Goal: Task Accomplishment & Management: Manage account settings

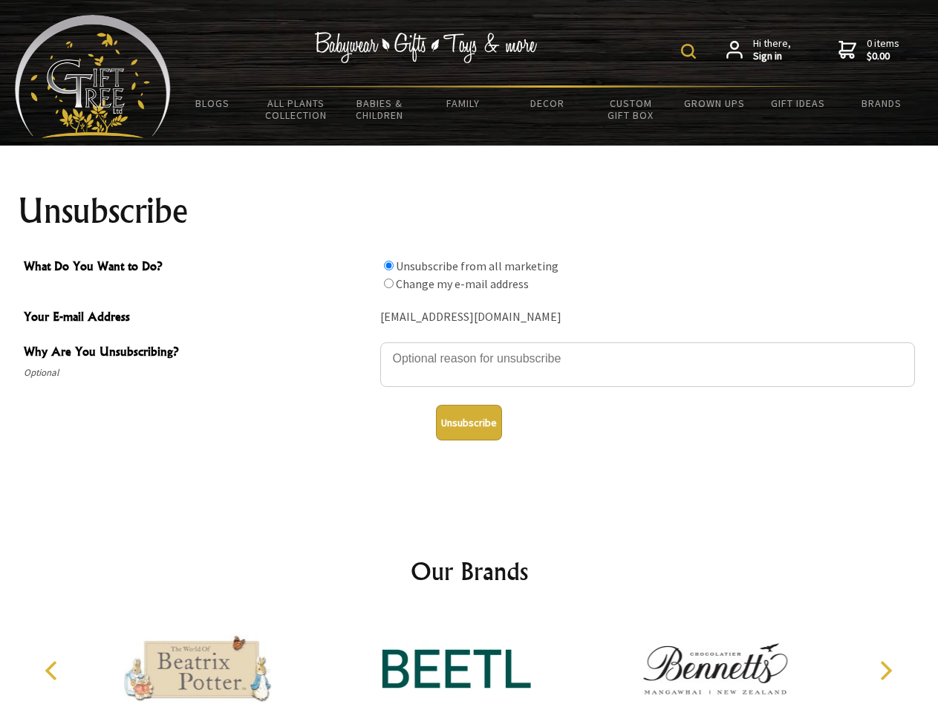
click at [691, 51] on img at bounding box center [688, 51] width 15 height 15
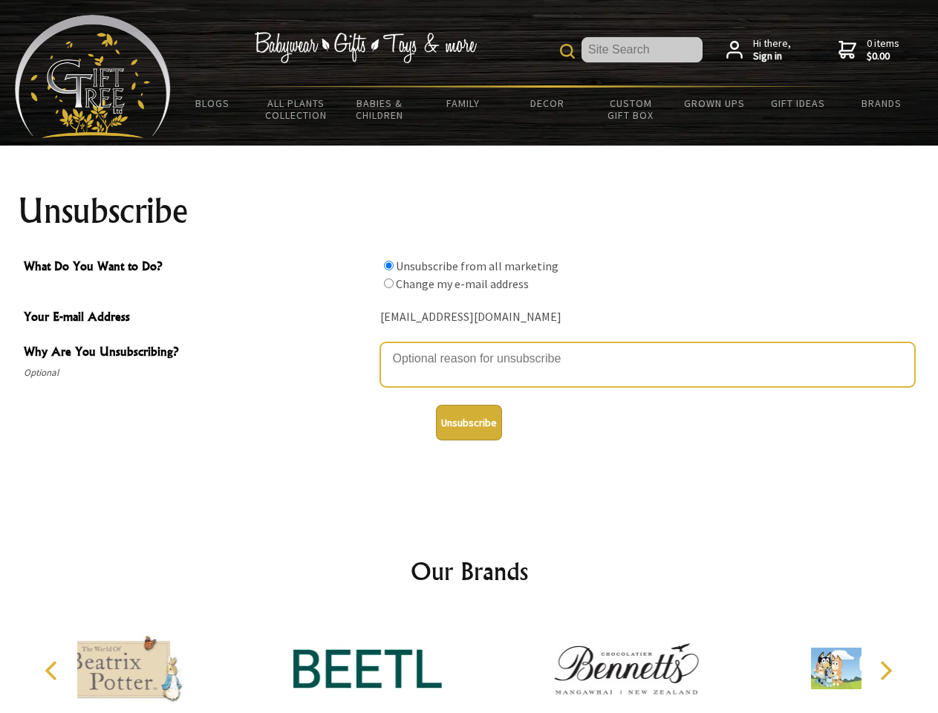
click at [469, 348] on textarea "Why Are You Unsubscribing?" at bounding box center [647, 364] width 535 height 45
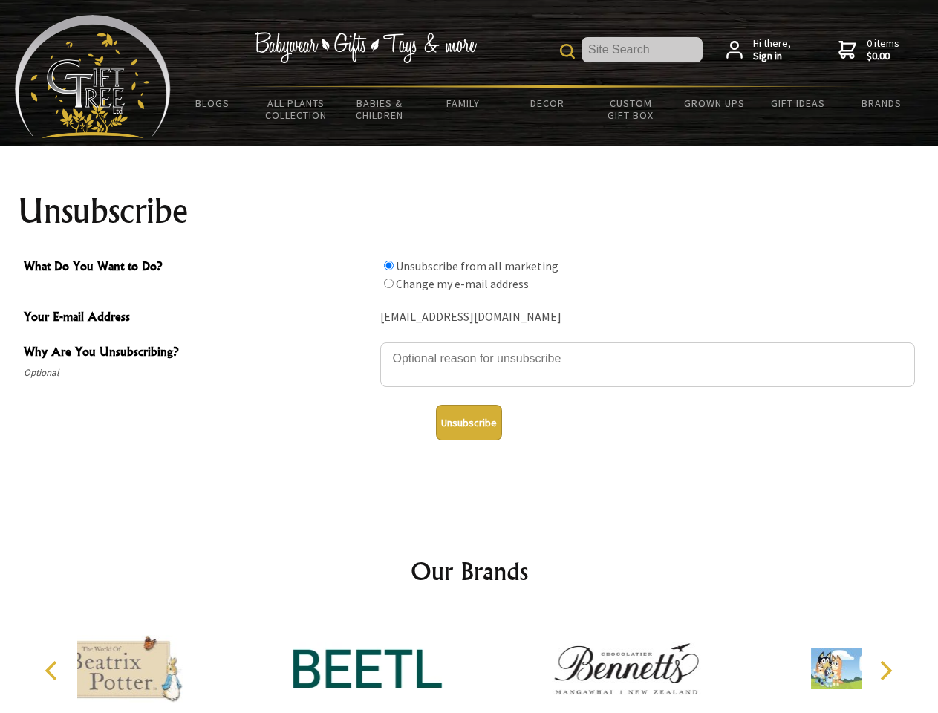
click at [388, 265] on input "What Do You Want to Do?" at bounding box center [389, 266] width 10 height 10
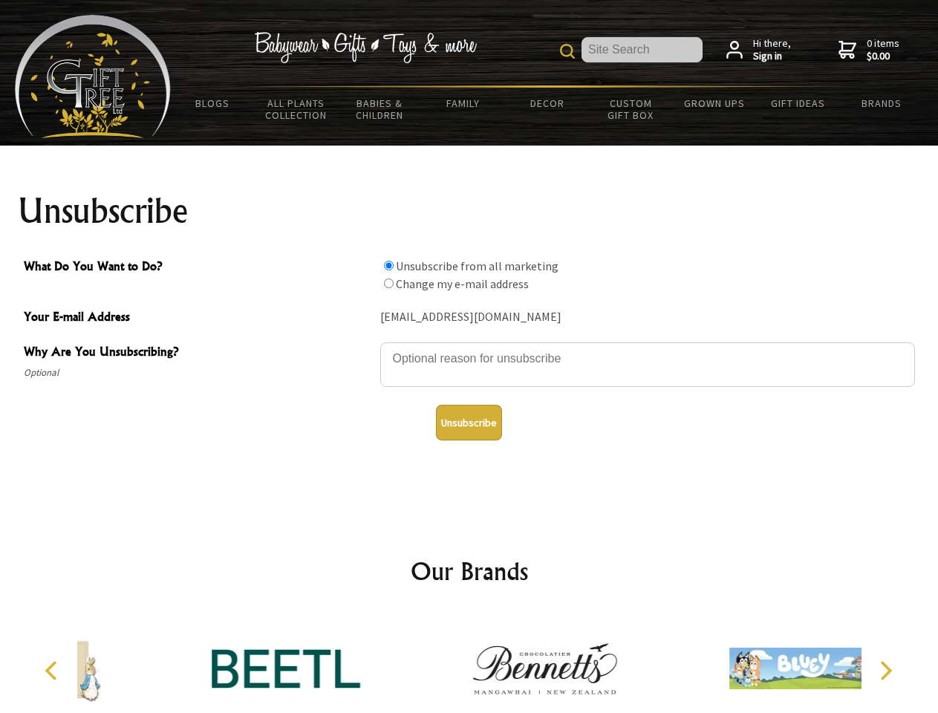
click at [388, 283] on input "What Do You Want to Do?" at bounding box center [389, 284] width 10 height 10
radio input "true"
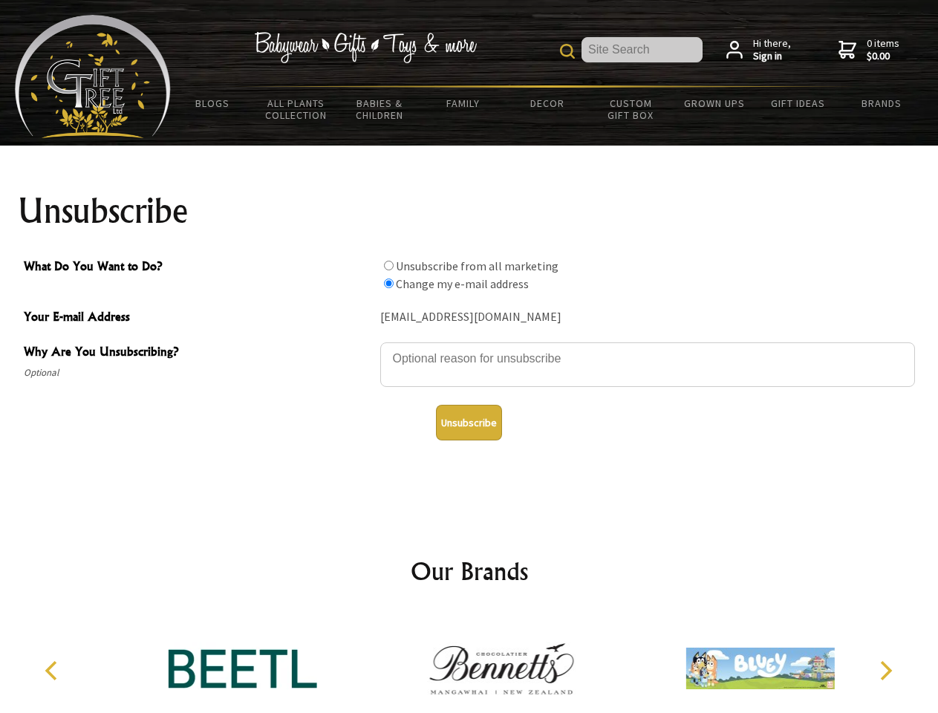
click at [469, 423] on button "Unsubscribe" at bounding box center [469, 423] width 66 height 36
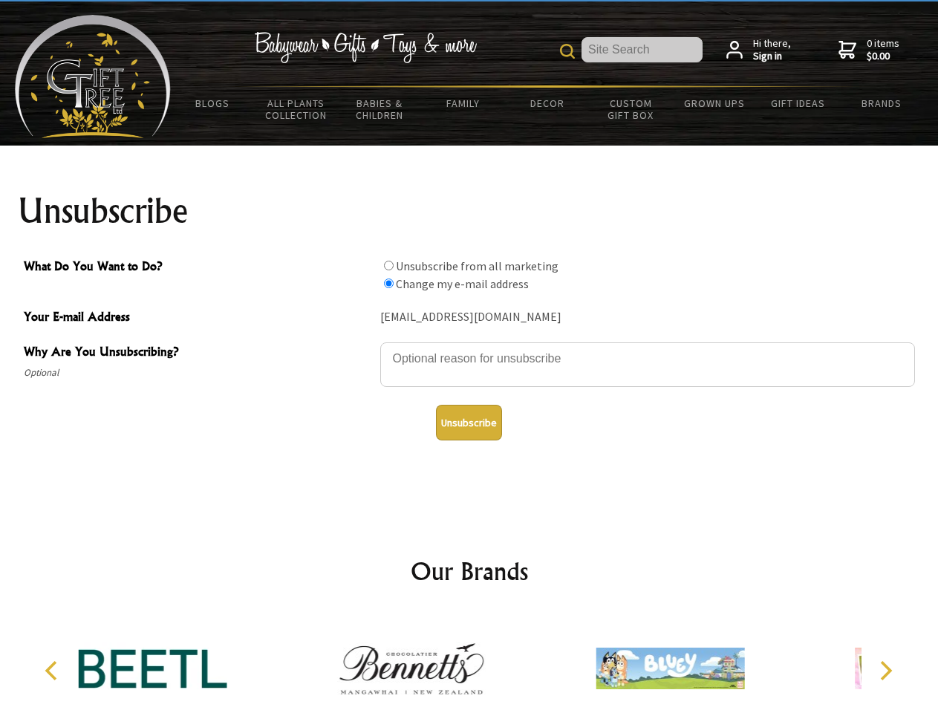
click at [53, 671] on icon "Previous" at bounding box center [52, 670] width 19 height 19
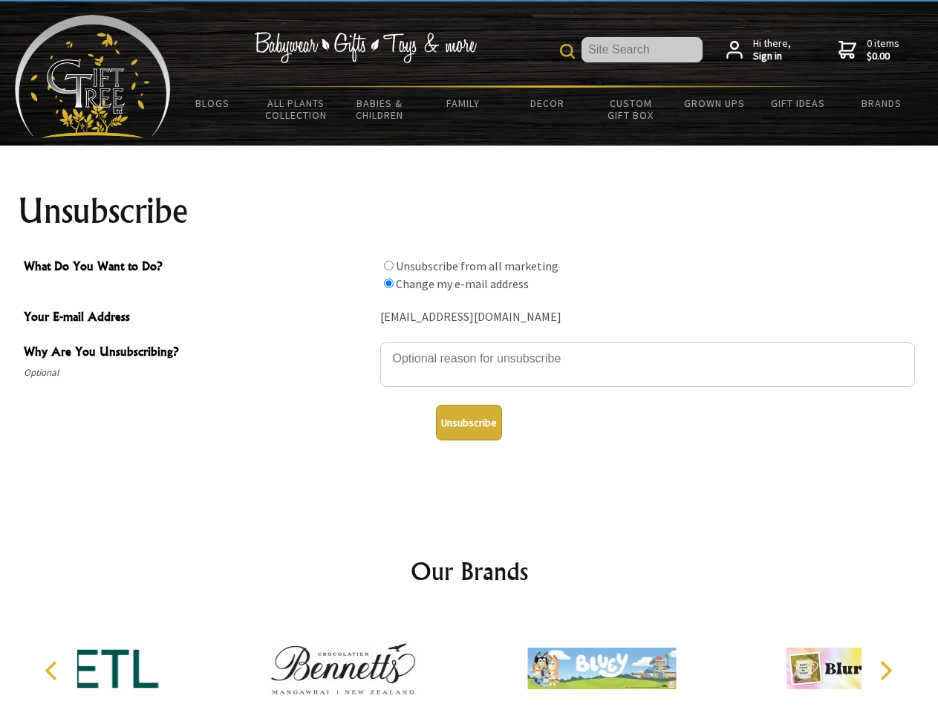
click at [885, 671] on icon "Next" at bounding box center [884, 670] width 19 height 19
